Goal: Transaction & Acquisition: Purchase product/service

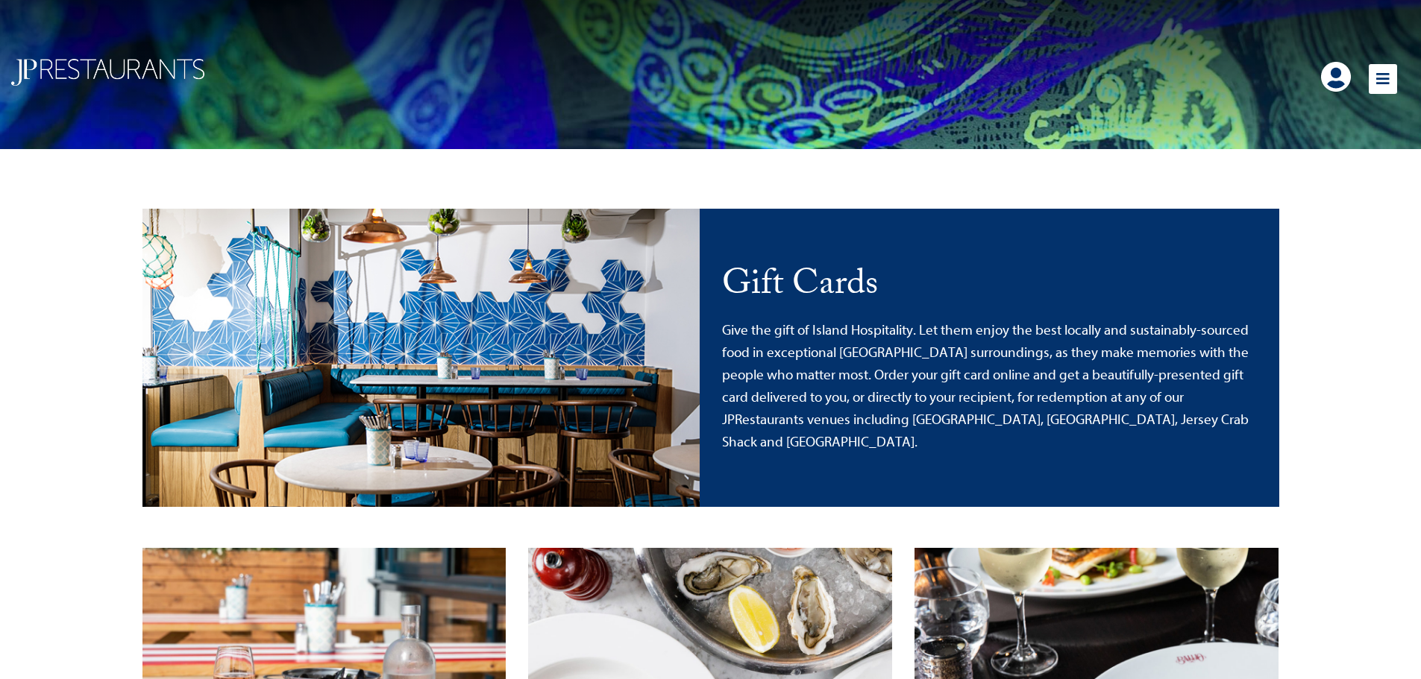
click at [1383, 75] on icon at bounding box center [1382, 79] width 28 height 30
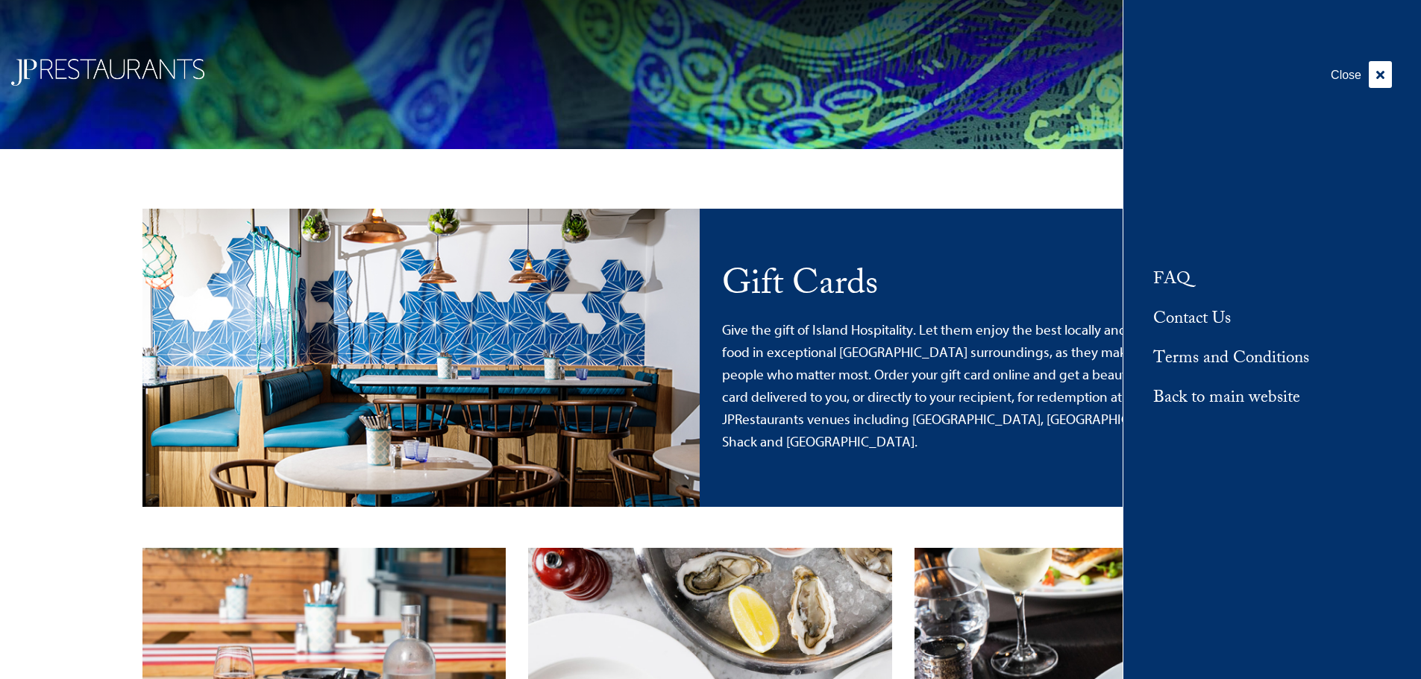
click at [1383, 74] on icon at bounding box center [1379, 74] width 23 height 27
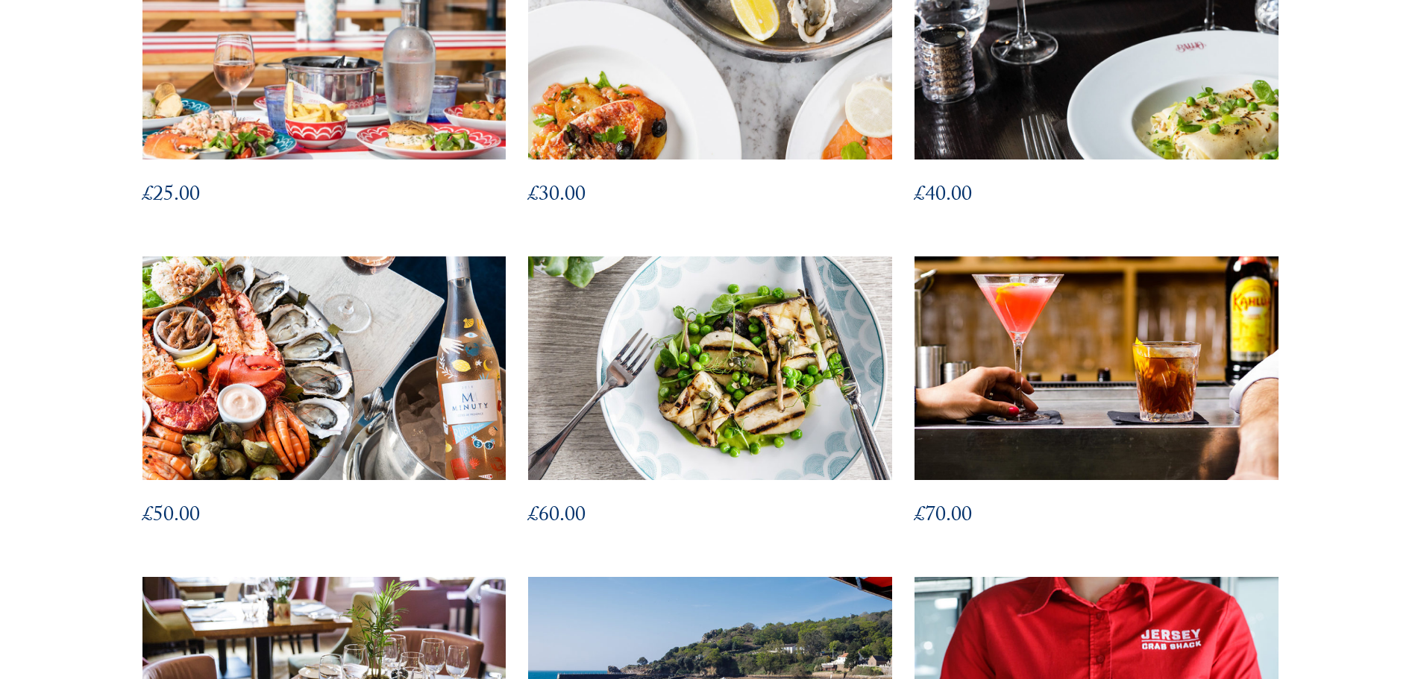
scroll to position [541, 0]
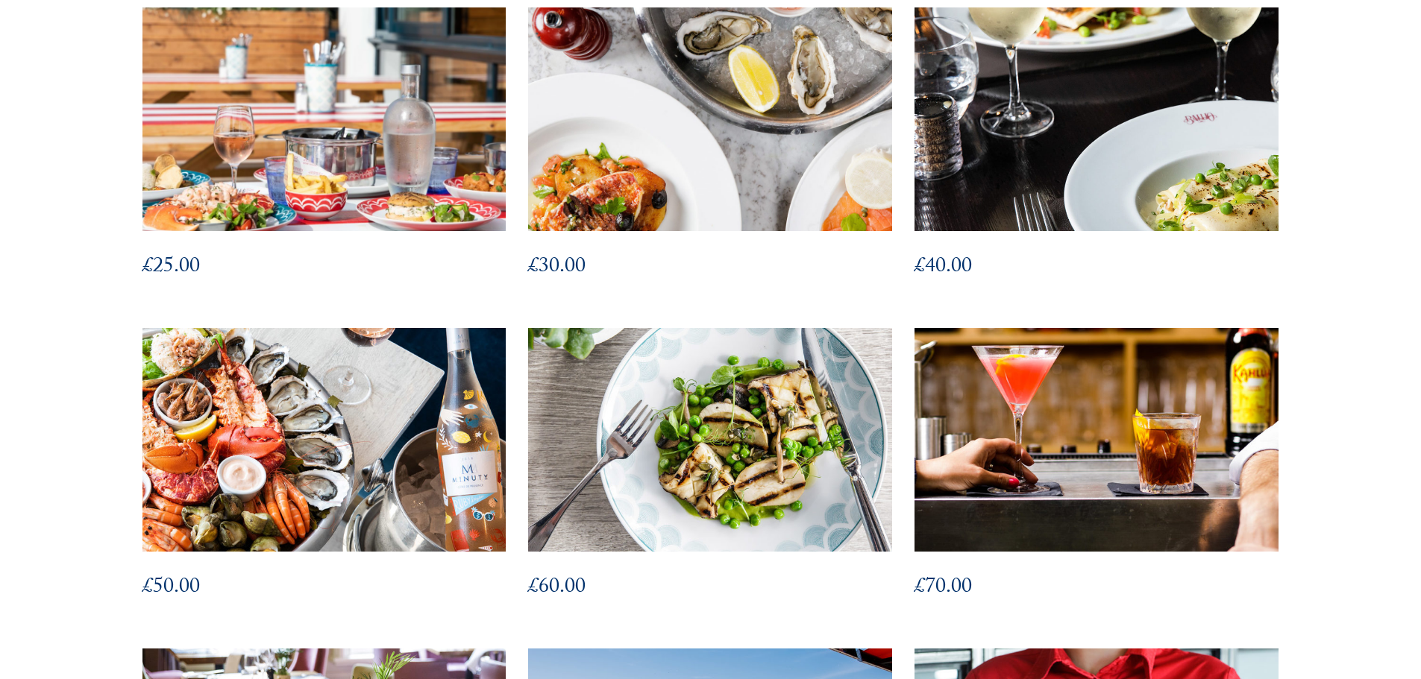
click at [999, 171] on img at bounding box center [1096, 119] width 400 height 246
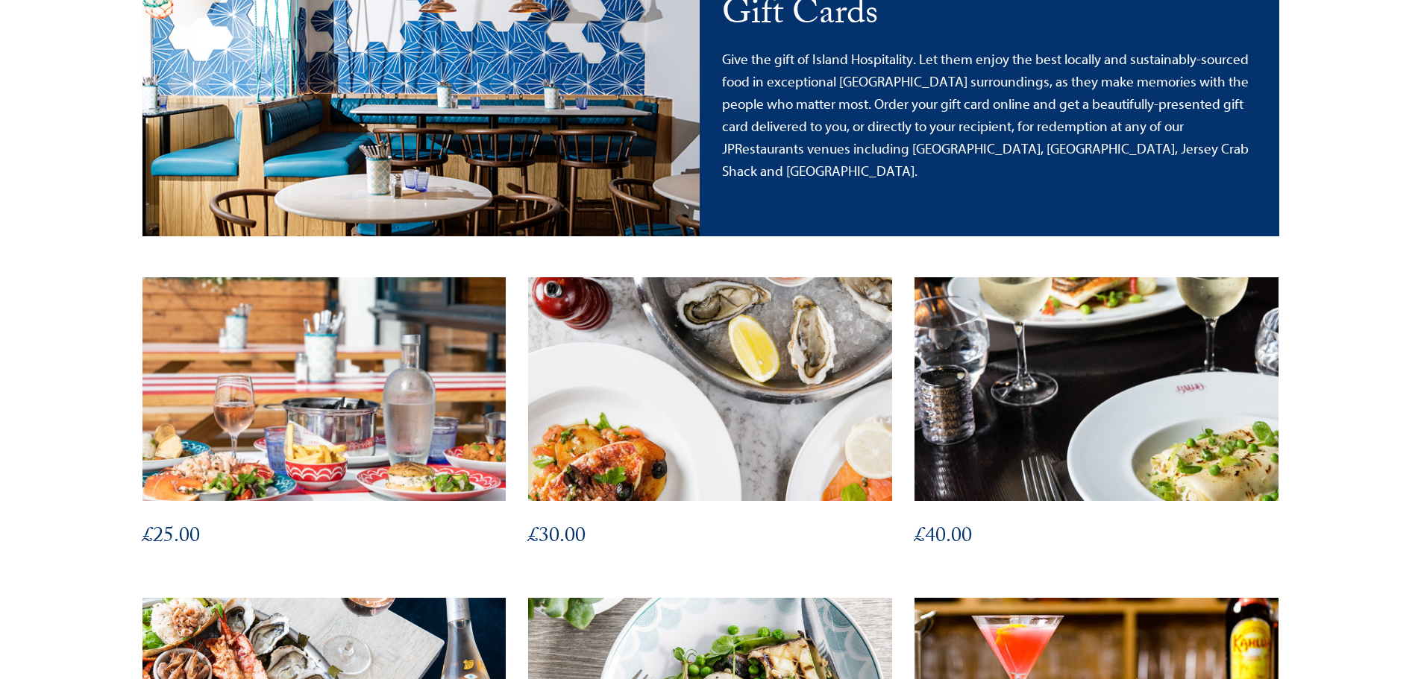
scroll to position [242, 0]
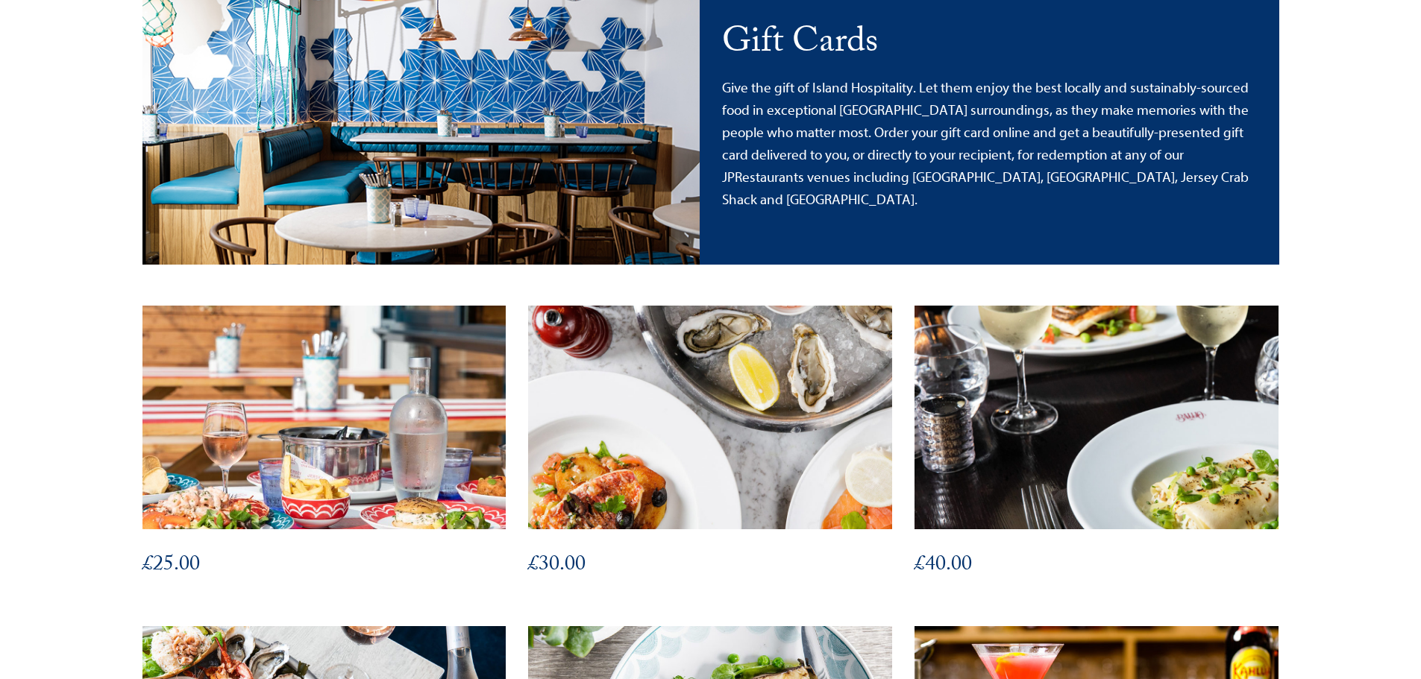
click at [276, 352] on img at bounding box center [324, 418] width 400 height 246
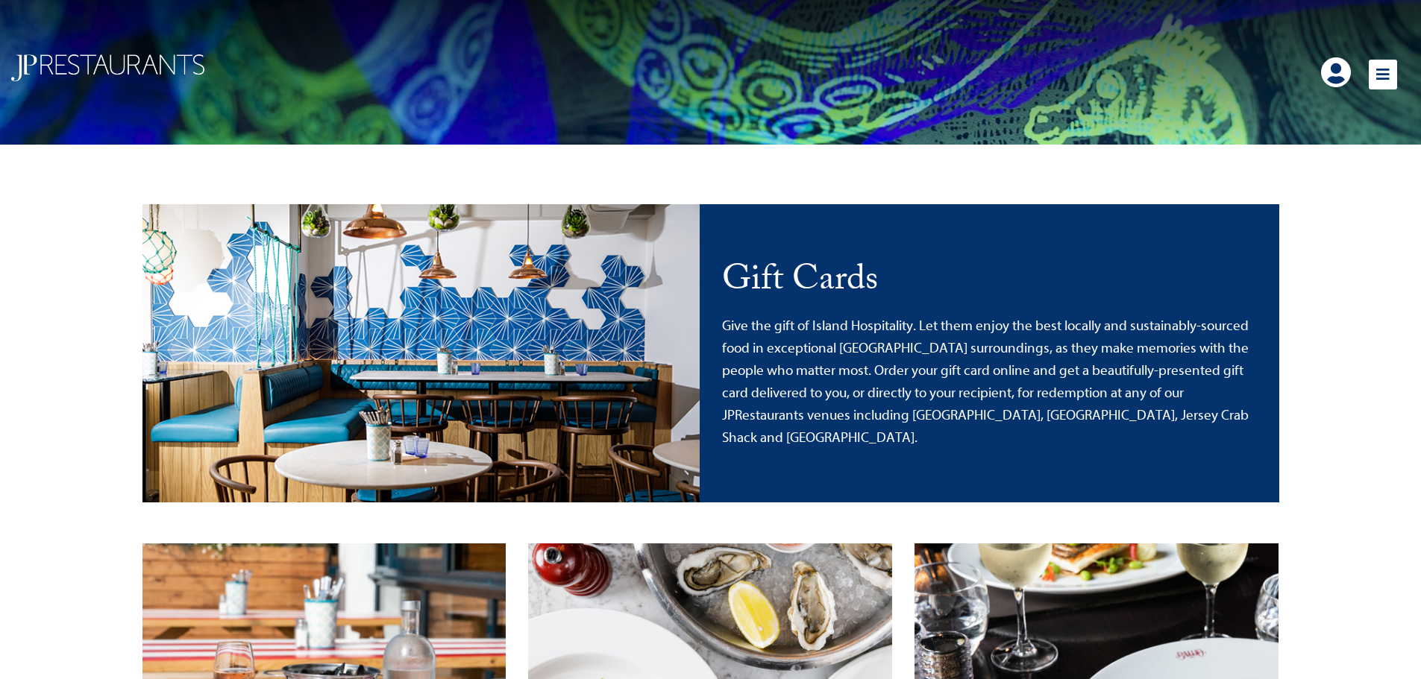
scroll to position [0, 0]
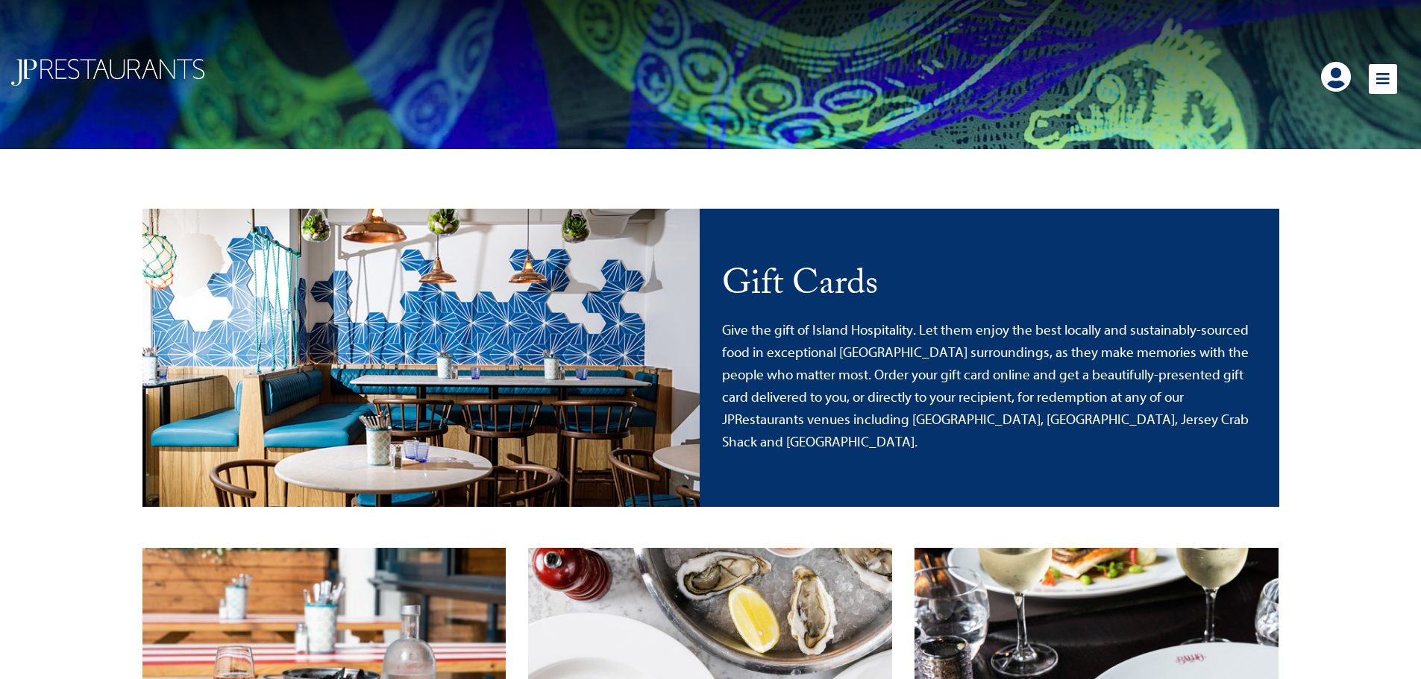
click at [77, 69] on img at bounding box center [107, 72] width 193 height 27
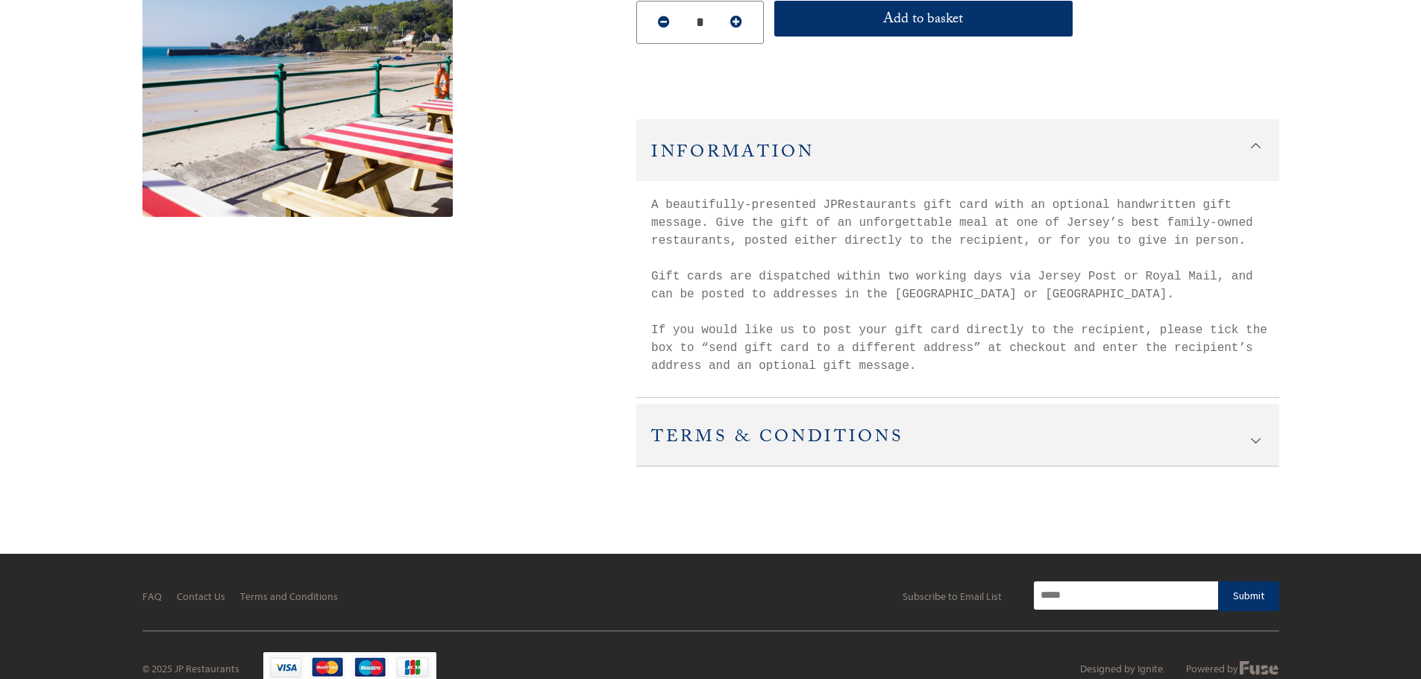
scroll to position [298, 0]
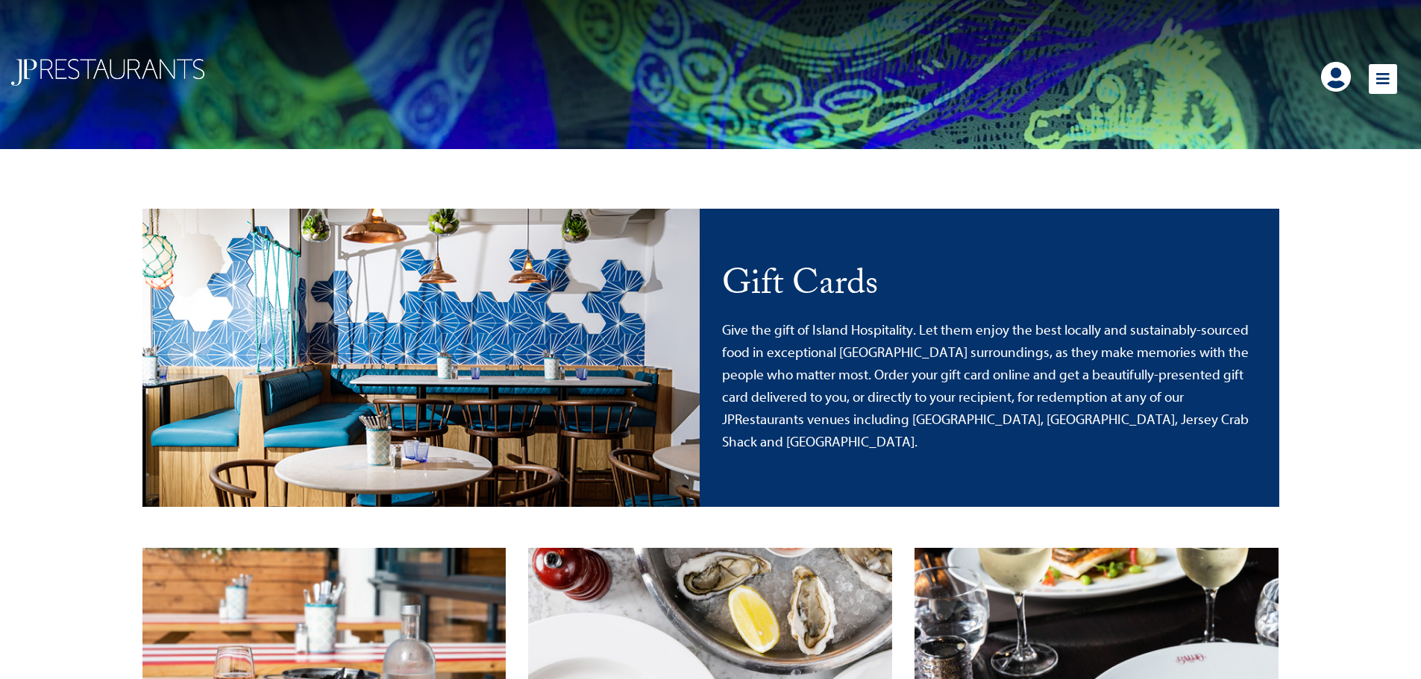
click at [1366, 72] on div at bounding box center [1006, 74] width 828 height 34
click at [1381, 77] on icon at bounding box center [1382, 79] width 28 height 30
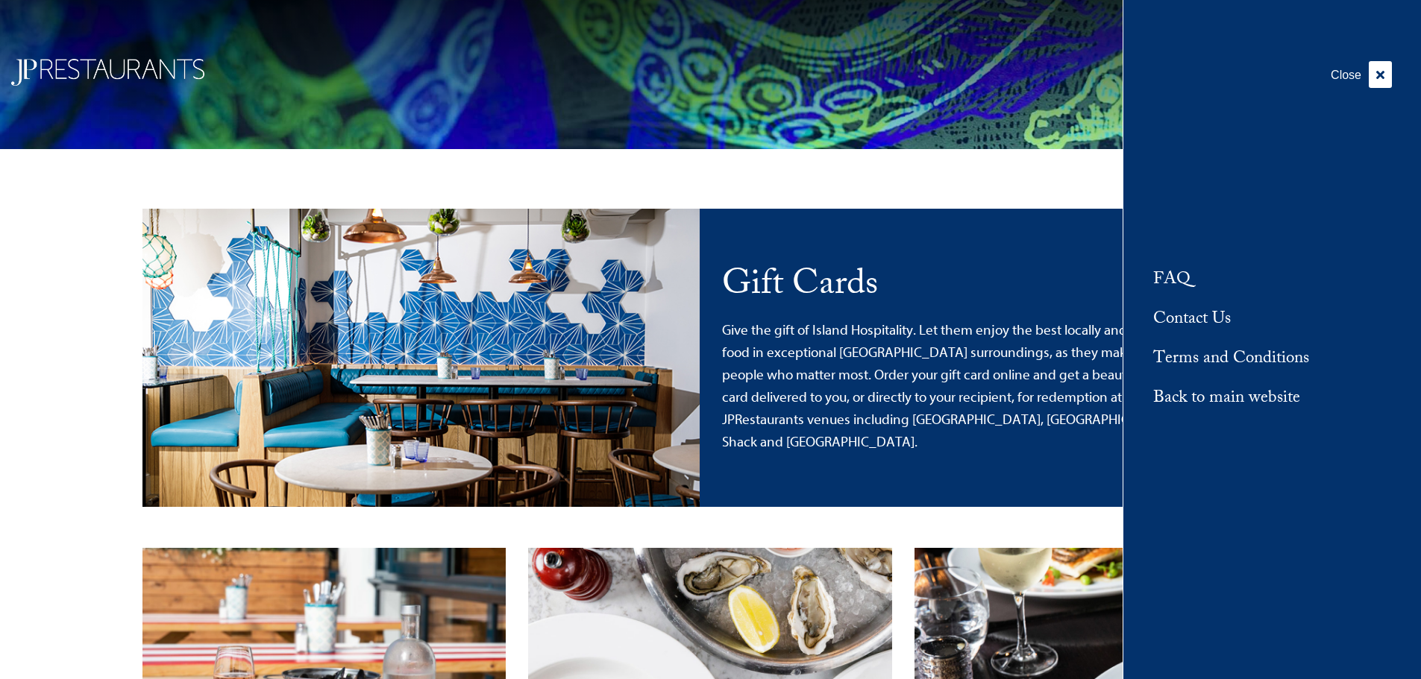
click at [1218, 396] on link "Back to main website" at bounding box center [1226, 399] width 147 height 25
click at [1388, 75] on icon at bounding box center [1379, 74] width 23 height 27
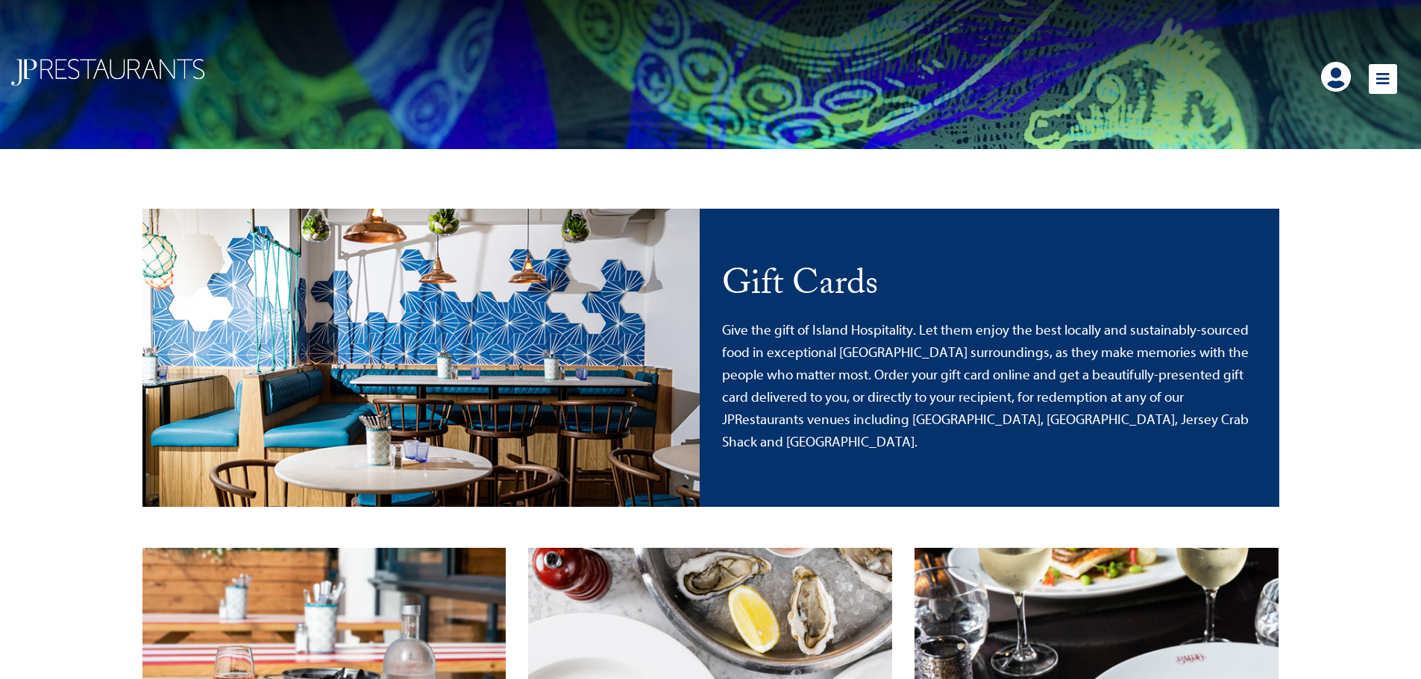
click at [1391, 75] on icon at bounding box center [1382, 79] width 28 height 30
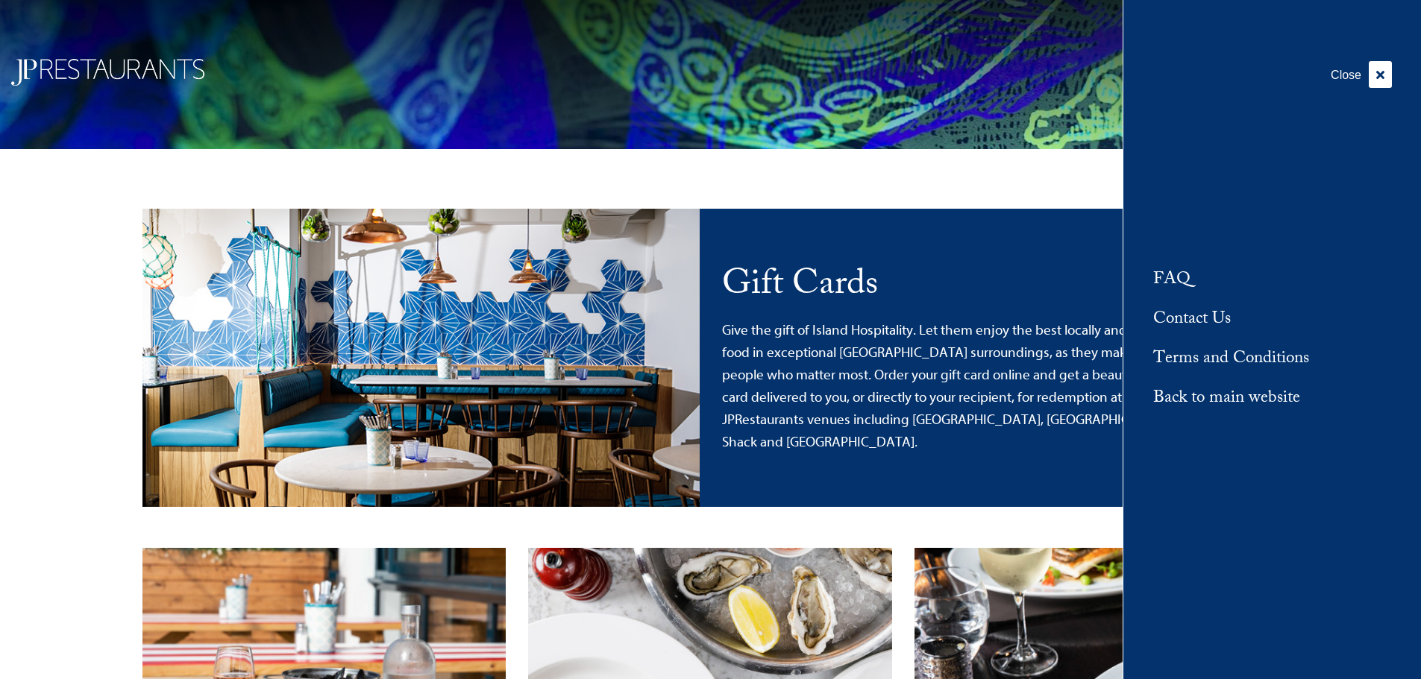
click at [1203, 396] on link "Back to main website" at bounding box center [1226, 399] width 147 height 25
